Goal: Submit feedback/report problem: Submit feedback/report problem

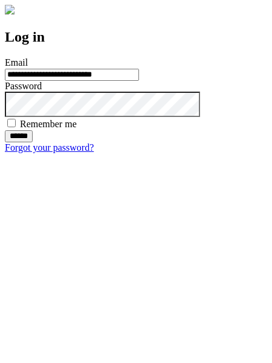
type input "**********"
click at [33, 142] on input "******" at bounding box center [19, 136] width 28 height 12
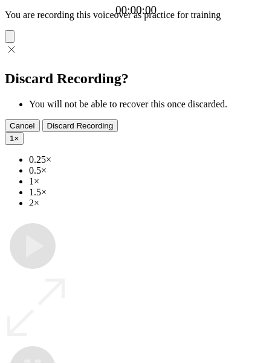
type input "**********"
